Goal: Contribute content

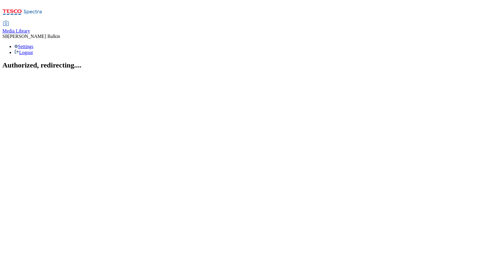
click at [30, 28] on span "Media Library" at bounding box center [16, 30] width 28 height 5
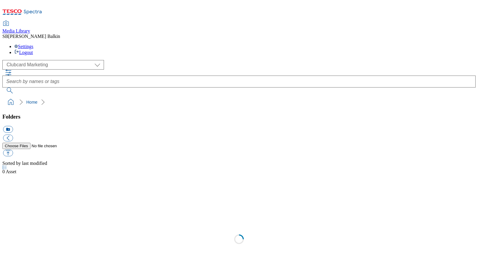
scroll to position [0, 0]
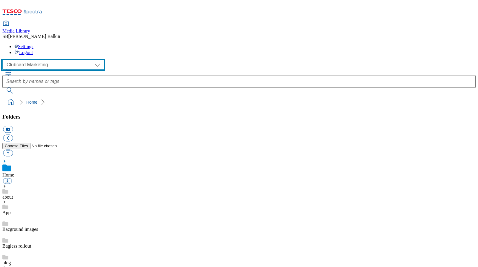
click at [30, 60] on select "Clubcard Marketing Dotcom UK FnF Stores GHS Marketing UK GHS Product UK GHS ROI…" at bounding box center [53, 65] width 102 height 10
select select "flare-ghs-mktg"
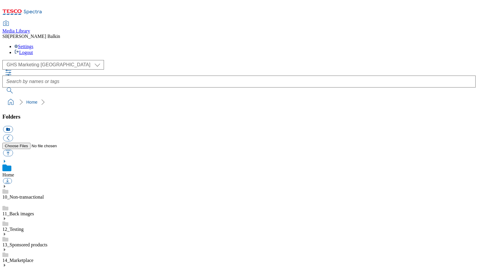
click at [7, 263] on icon at bounding box center [4, 265] width 4 height 4
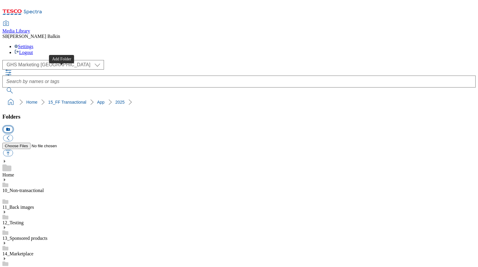
click at [13, 126] on button "icon_new_folder" at bounding box center [8, 129] width 10 height 7
drag, startPoint x: 54, startPoint y: 146, endPoint x: 66, endPoint y: 145, distance: 12.1
type input "2526"
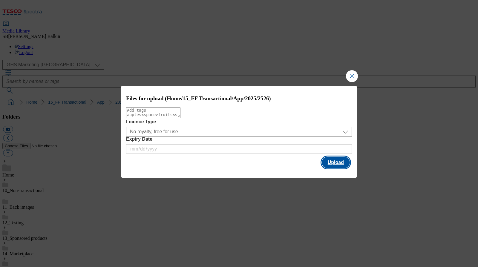
click at [333, 165] on button "Upload" at bounding box center [336, 162] width 28 height 11
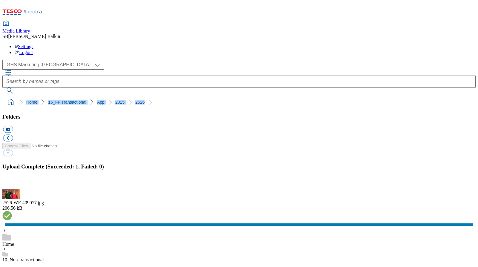
drag, startPoint x: 3, startPoint y: 58, endPoint x: 119, endPoint y: 62, distance: 116.4
click at [119, 62] on div "( optional ) Clubcard Marketing Dotcom UK FnF Stores GHS Marketing UK GHS Produ…" at bounding box center [239, 84] width 474 height 48
copy ol "Home 15_FF Transactional App 2025 2526"
